Goal: Task Accomplishment & Management: Complete application form

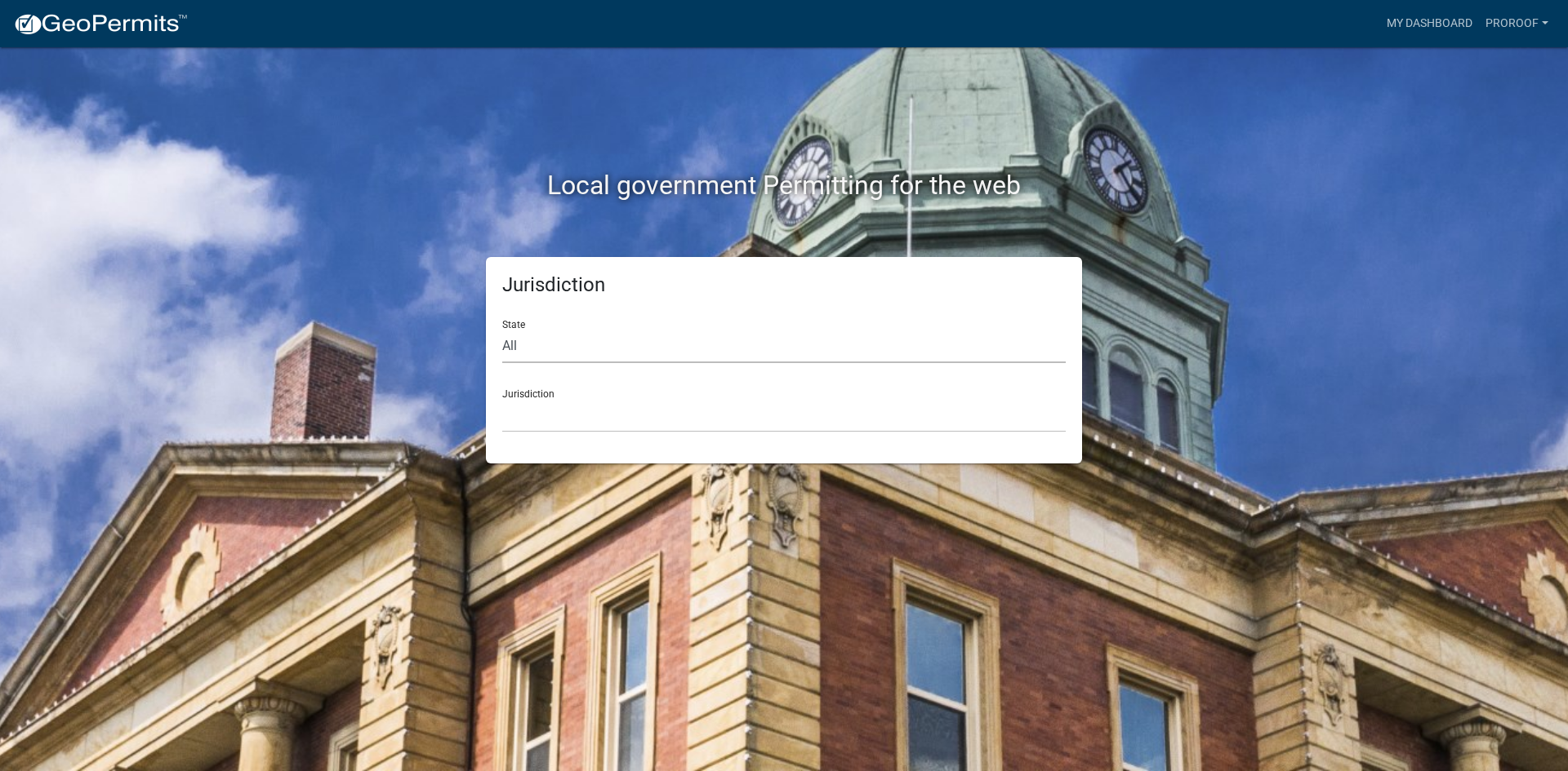
click at [704, 346] on select "All [US_STATE] [US_STATE] [US_STATE] [US_STATE] [US_STATE] [US_STATE] [US_STATE…" at bounding box center [784, 347] width 563 height 34
select select "[US_STATE]"
click at [502, 330] on select "All [US_STATE] [US_STATE] [US_STATE] [US_STATE] [US_STATE] [US_STATE] [US_STATE…" at bounding box center [784, 347] width 563 height 34
click at [574, 409] on select "City of [GEOGRAPHIC_DATA], [US_STATE] City of [GEOGRAPHIC_DATA], [US_STATE] Cit…" at bounding box center [784, 416] width 563 height 34
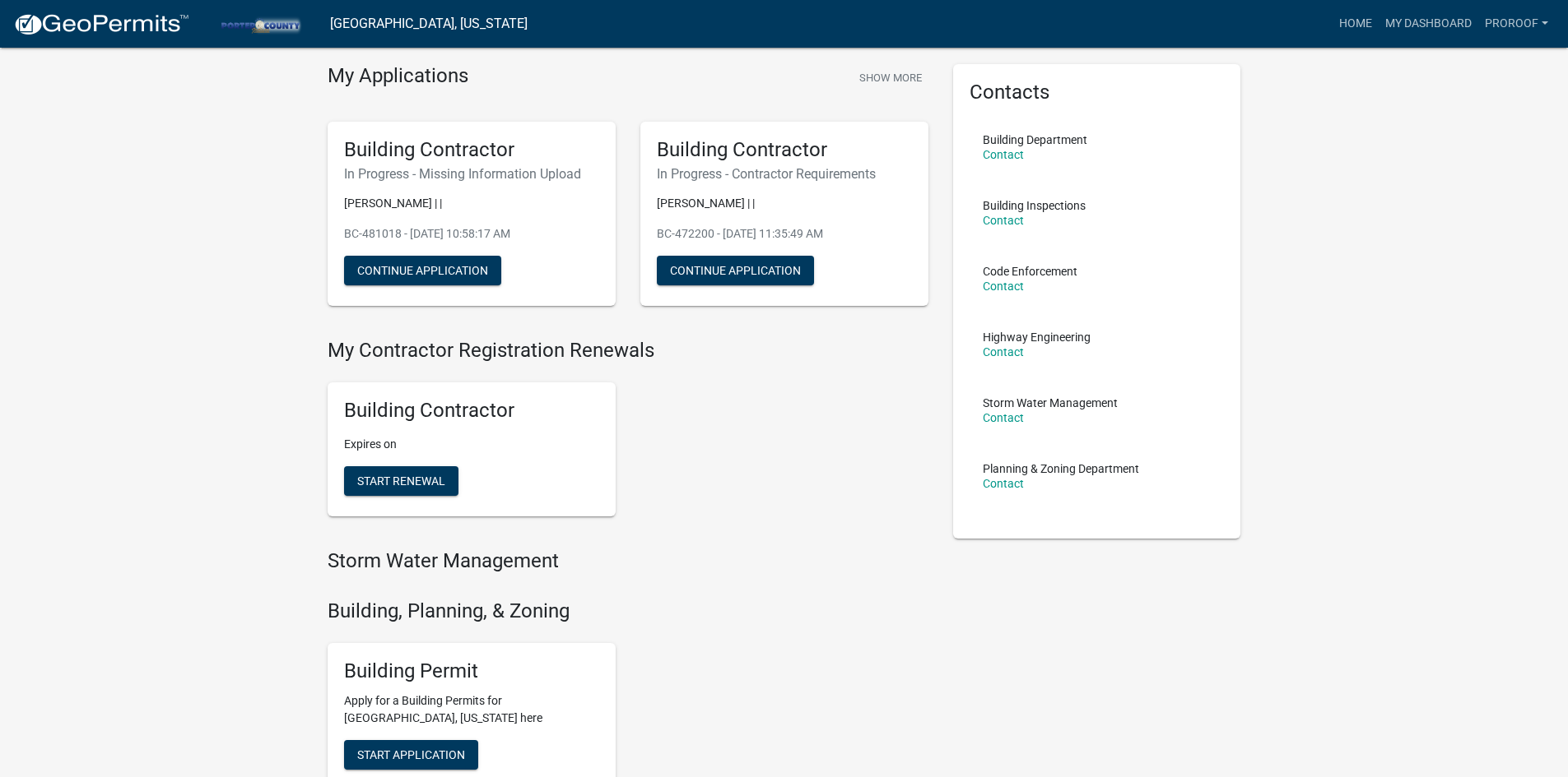
scroll to position [82, 0]
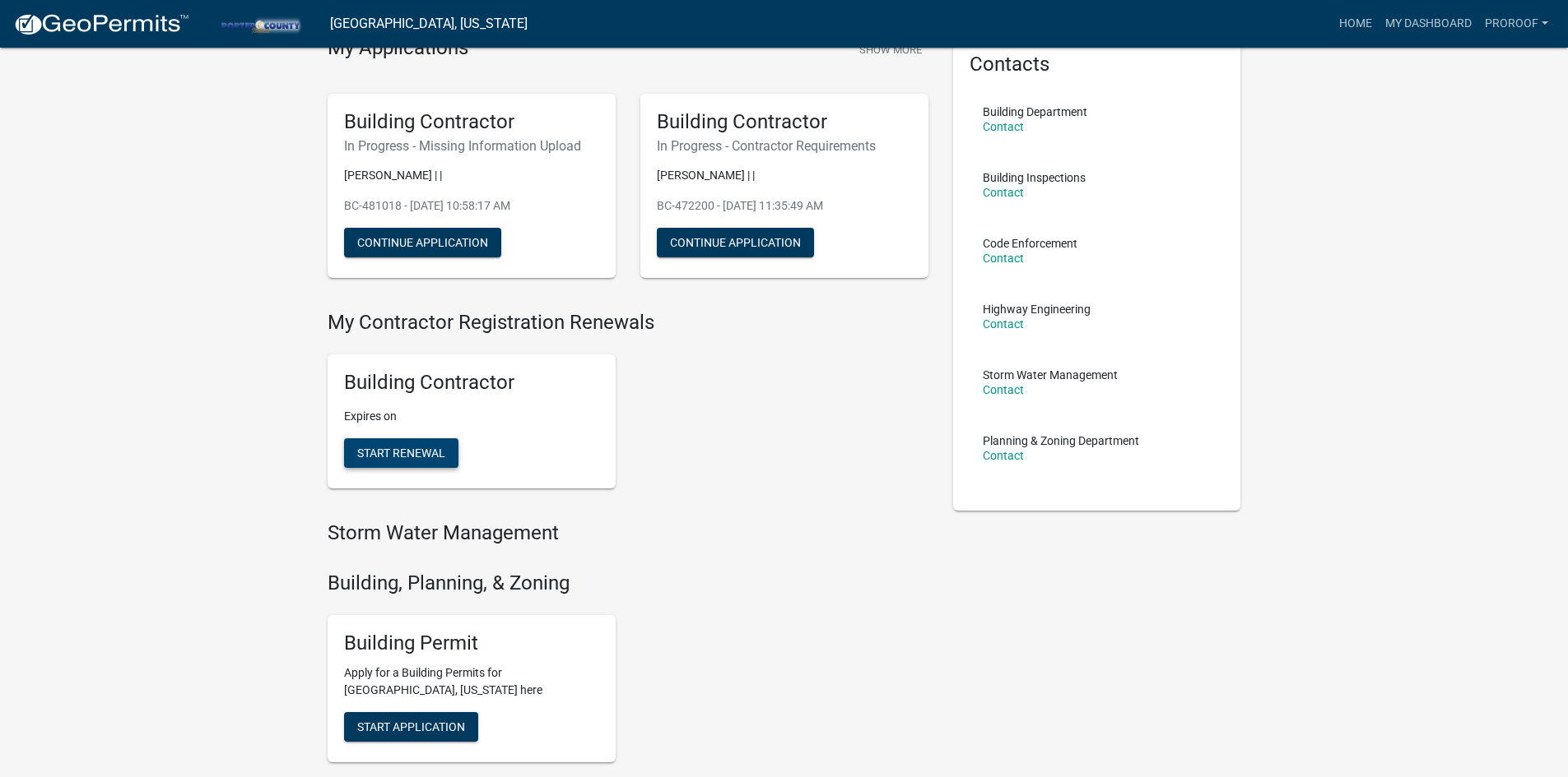
click at [411, 448] on span "Start Renewal" at bounding box center [401, 453] width 88 height 13
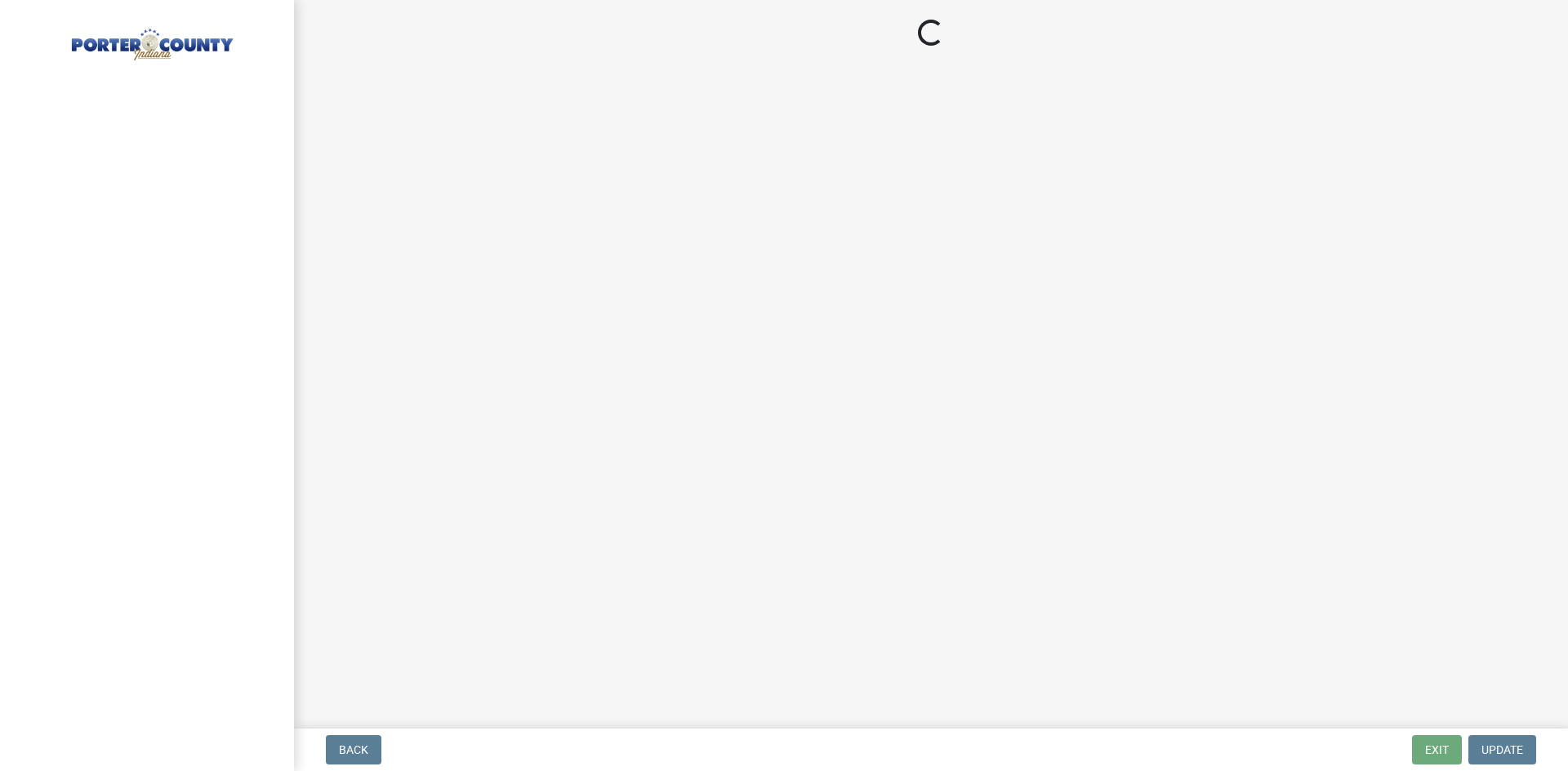
select select "IN"
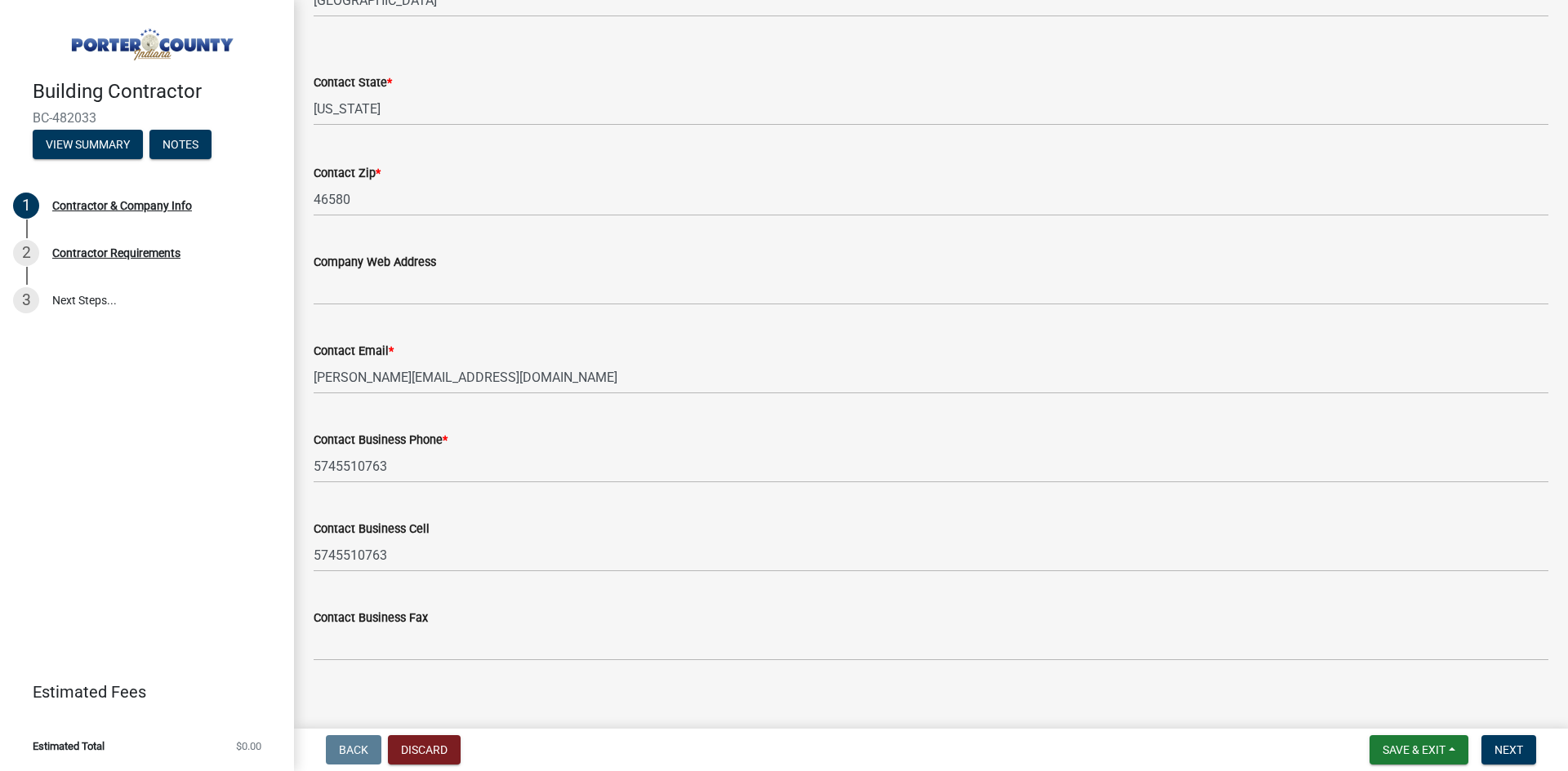
scroll to position [700, 0]
